Goal: Task Accomplishment & Management: Manage account settings

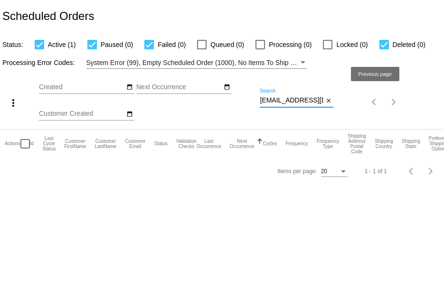
click at [379, 103] on div "more_vert Oct Jan Feb Mar Apr 1" at bounding box center [222, 99] width 444 height 60
paste input "mdosborne3778"
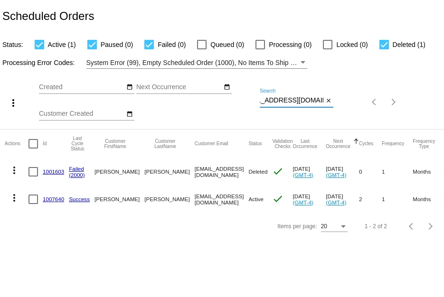
type input "[EMAIL_ADDRESS][DOMAIN_NAME]"
click at [51, 196] on link "1007640" at bounding box center [53, 199] width 21 height 6
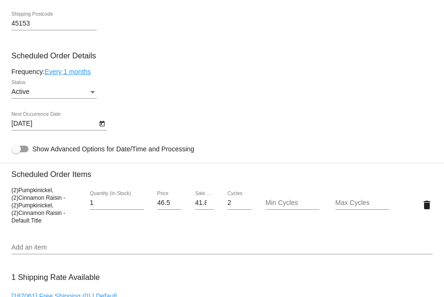
scroll to position [522, 0]
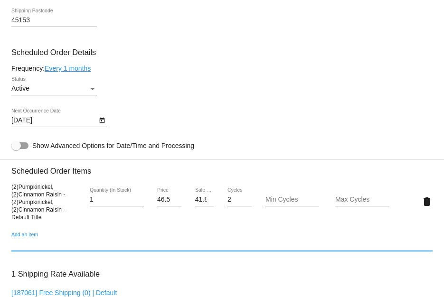
click at [135, 248] on input "Add an item" at bounding box center [221, 245] width 421 height 8
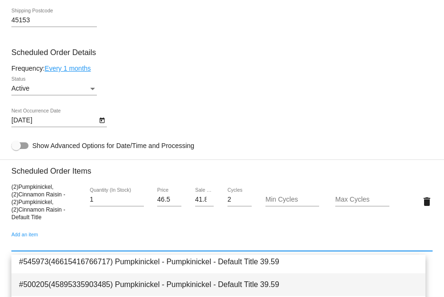
scroll to position [427, 0]
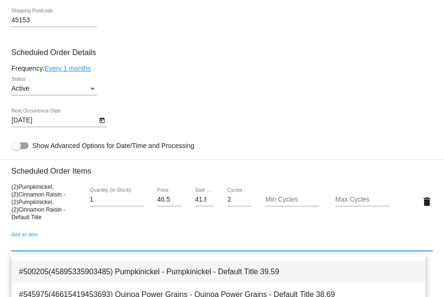
click at [162, 275] on span "#500205(45895335903485) Pumpkinickel - Pumpkinickel - Default Title 39.59" at bounding box center [218, 272] width 399 height 23
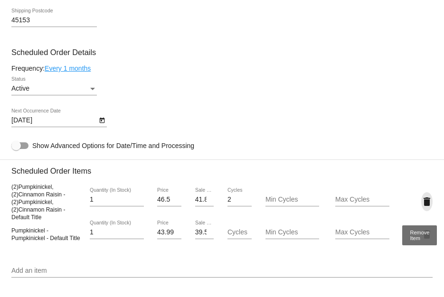
click at [421, 205] on mat-icon "delete" at bounding box center [426, 201] width 11 height 11
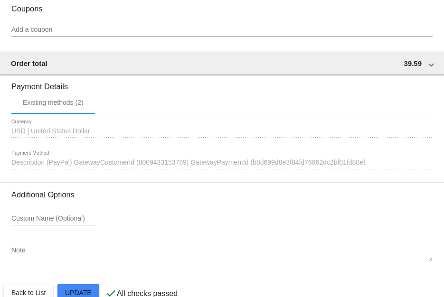
scroll to position [876, 0]
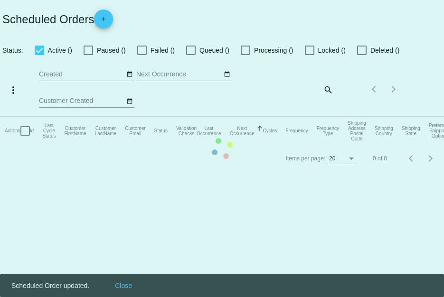
checkbox input "true"
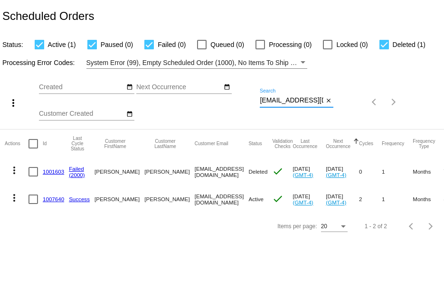
scroll to position [0, 21]
drag, startPoint x: 262, startPoint y: 97, endPoint x: 409, endPoint y: 118, distance: 148.6
click at [409, 118] on div "more_vert Oct Jan Feb Mar [DATE]" at bounding box center [222, 99] width 444 height 60
paste input "fe5234@ao"
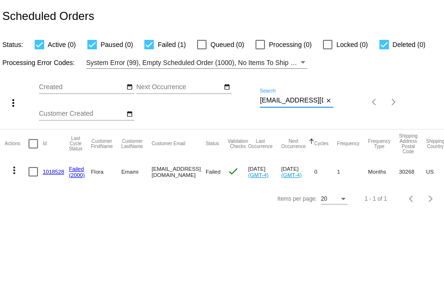
type input "[EMAIL_ADDRESS][DOMAIN_NAME]"
click at [49, 169] on link "1018528" at bounding box center [53, 172] width 21 height 6
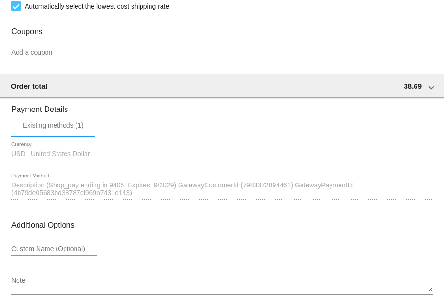
scroll to position [854, 0]
